Goal: Entertainment & Leisure: Consume media (video, audio)

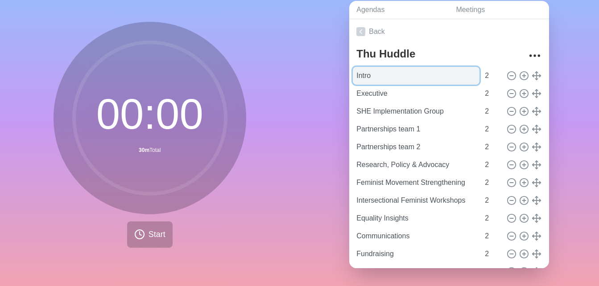
click at [375, 67] on input "Intro" at bounding box center [416, 76] width 127 height 18
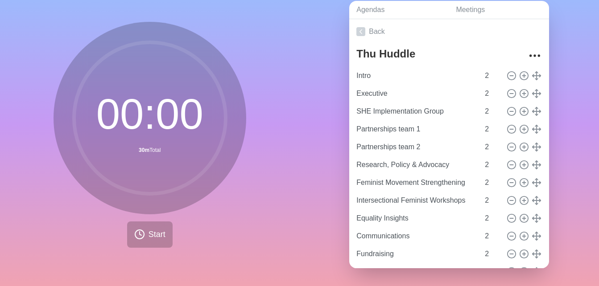
click at [332, 87] on div "Agendas Meetings Back Thu Huddle Intro 2 Executive 2 SHE Implementation Group 2…" at bounding box center [450, 138] width 300 height 296
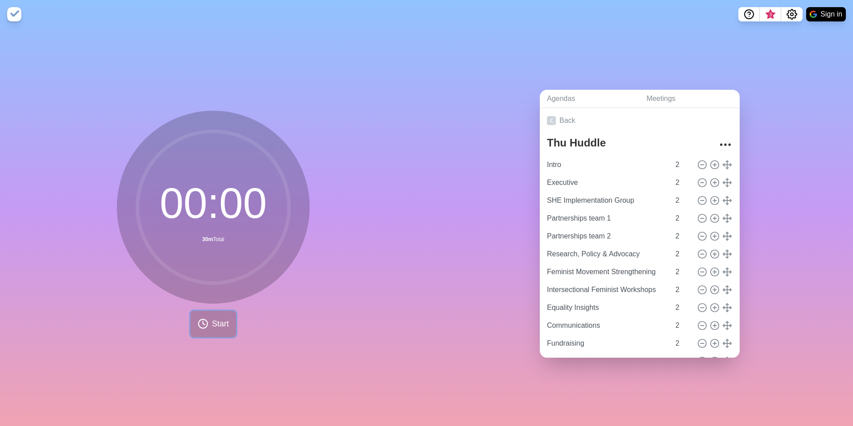
click at [220, 286] on span "Start" at bounding box center [220, 324] width 17 height 12
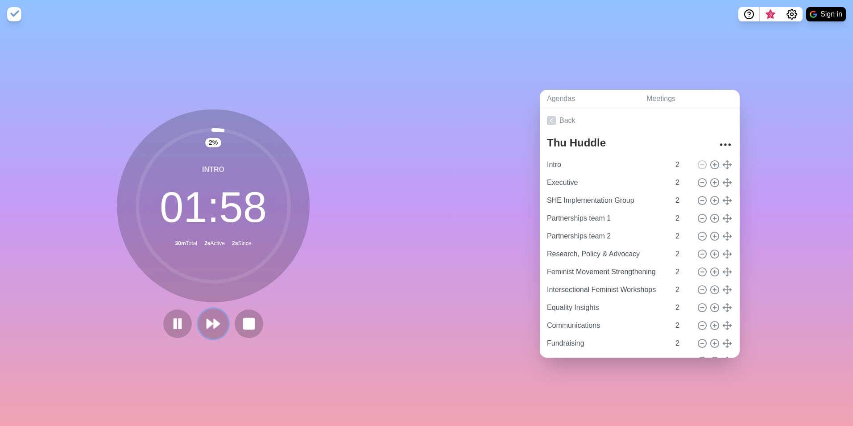
click at [207, 286] on polygon at bounding box center [210, 323] width 6 height 9
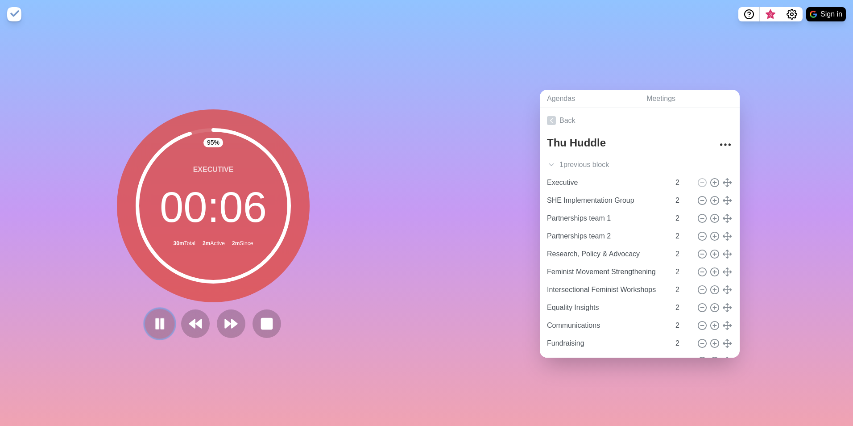
click at [156, 286] on rect at bounding box center [157, 324] width 3 height 10
click at [225, 286] on polygon at bounding box center [228, 323] width 6 height 9
click at [227, 286] on polygon at bounding box center [228, 323] width 6 height 9
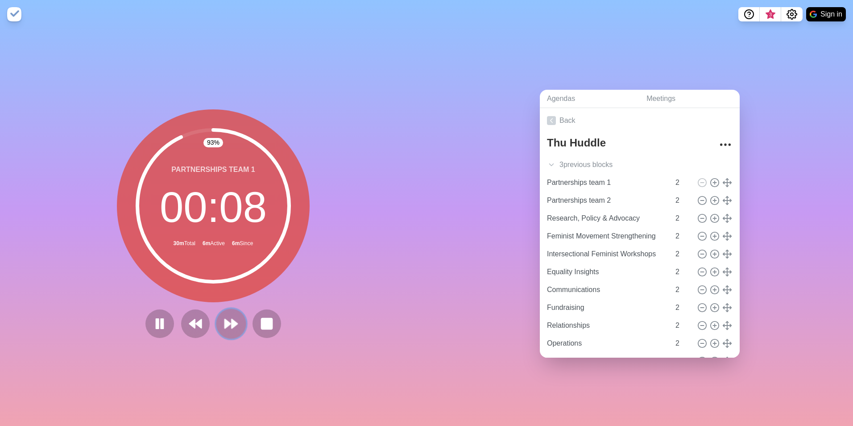
click at [227, 286] on icon at bounding box center [231, 323] width 15 height 15
click at [156, 286] on rect at bounding box center [157, 324] width 3 height 10
click at [232, 286] on polygon at bounding box center [235, 323] width 6 height 9
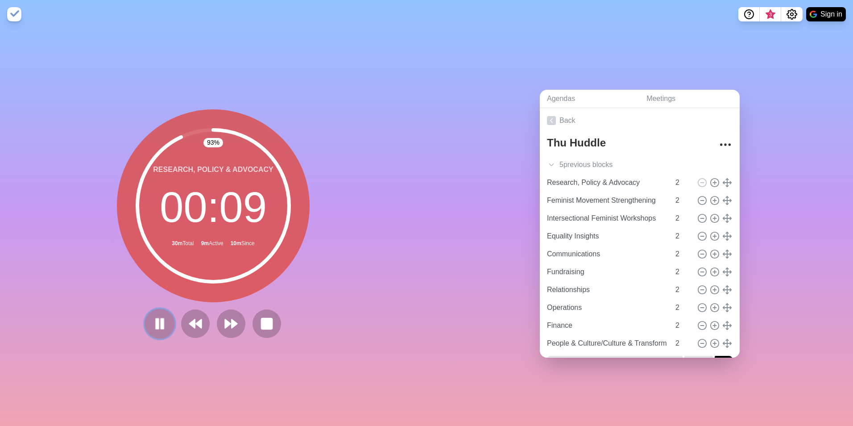
click at [161, 286] on rect at bounding box center [162, 324] width 3 height 10
click at [232, 286] on polygon at bounding box center [235, 323] width 6 height 9
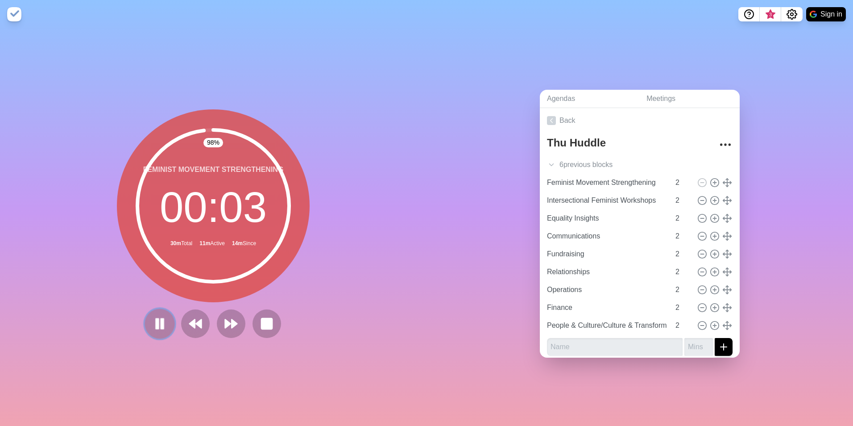
click at [156, 286] on rect at bounding box center [157, 324] width 3 height 10
click at [228, 286] on polygon at bounding box center [228, 323] width 6 height 9
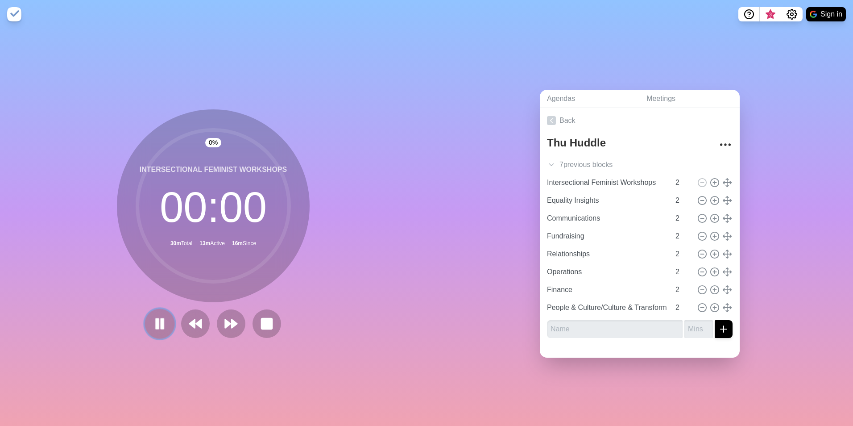
click at [163, 286] on icon at bounding box center [159, 323] width 15 height 15
click at [225, 286] on polygon at bounding box center [228, 323] width 6 height 9
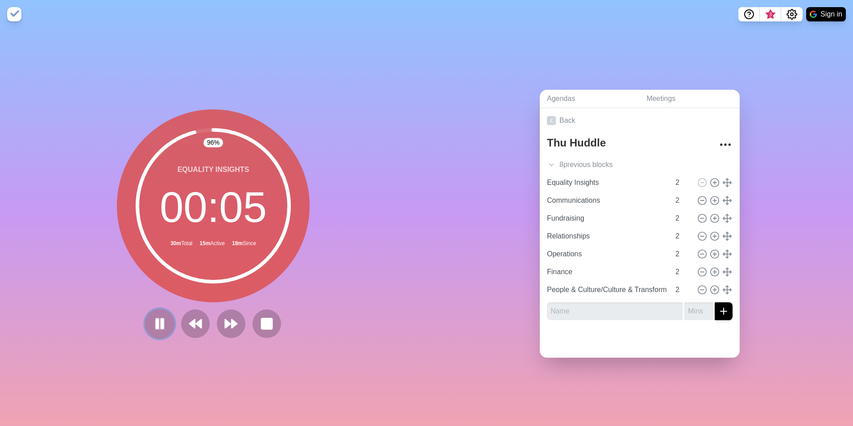
click at [156, 286] on rect at bounding box center [157, 324] width 3 height 10
click at [227, 286] on icon at bounding box center [231, 323] width 15 height 15
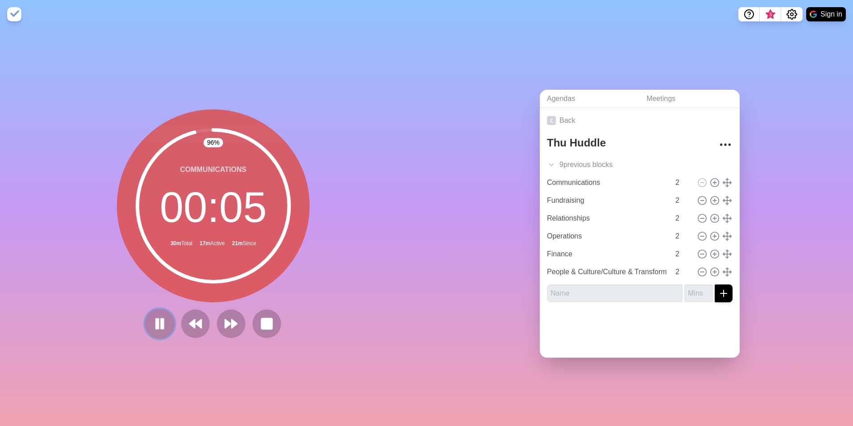
click at [156, 286] on rect at bounding box center [157, 324] width 3 height 10
click at [225, 286] on icon at bounding box center [231, 323] width 15 height 15
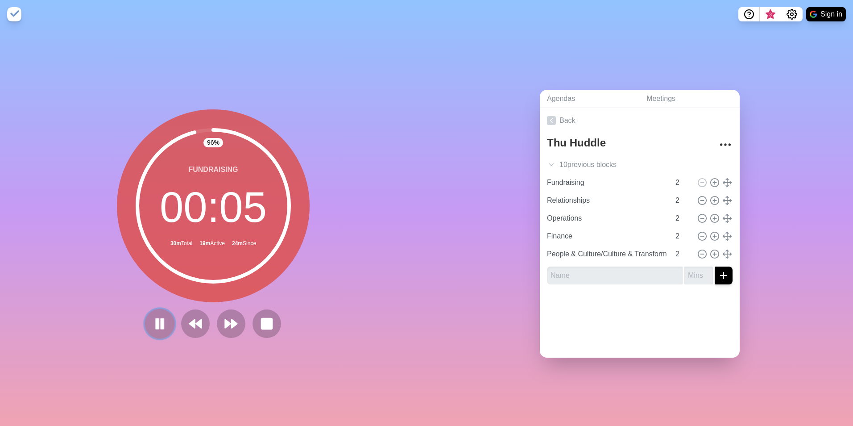
click at [161, 286] on rect at bounding box center [162, 324] width 3 height 10
click at [232, 286] on polygon at bounding box center [235, 323] width 6 height 9
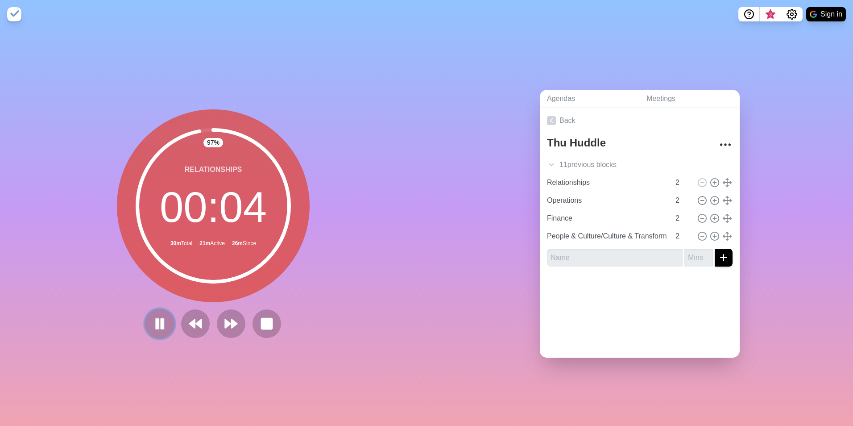
click at [161, 286] on rect at bounding box center [162, 324] width 3 height 10
click at [232, 286] on polygon at bounding box center [235, 323] width 6 height 9
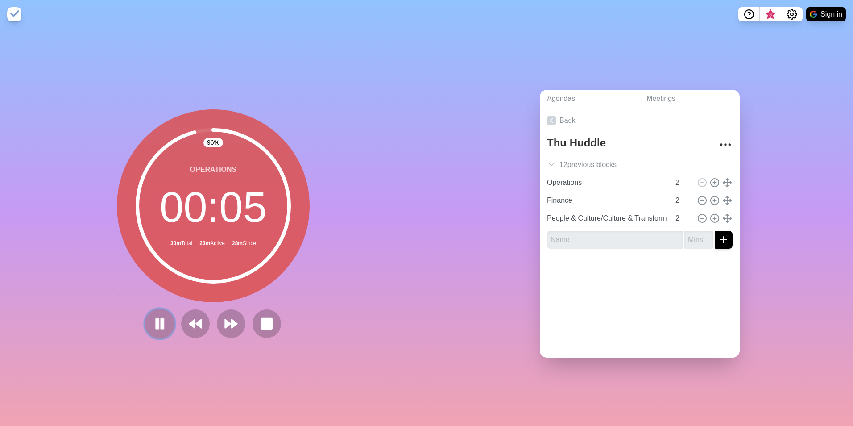
click at [152, 286] on icon at bounding box center [159, 323] width 15 height 15
click at [225, 286] on polygon at bounding box center [228, 323] width 6 height 9
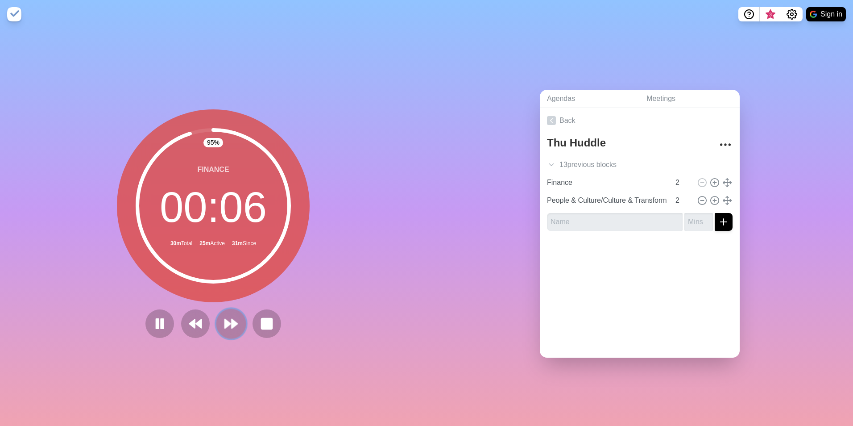
click at [227, 286] on icon at bounding box center [231, 323] width 15 height 15
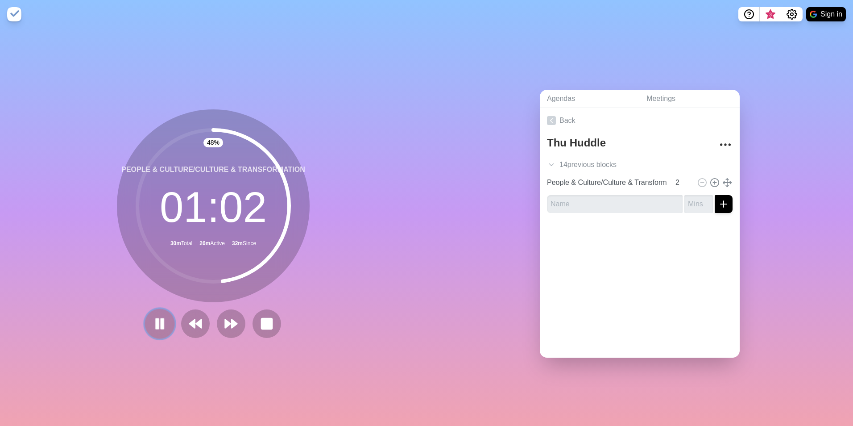
click at [156, 286] on icon at bounding box center [159, 323] width 15 height 15
